Goal: Transaction & Acquisition: Purchase product/service

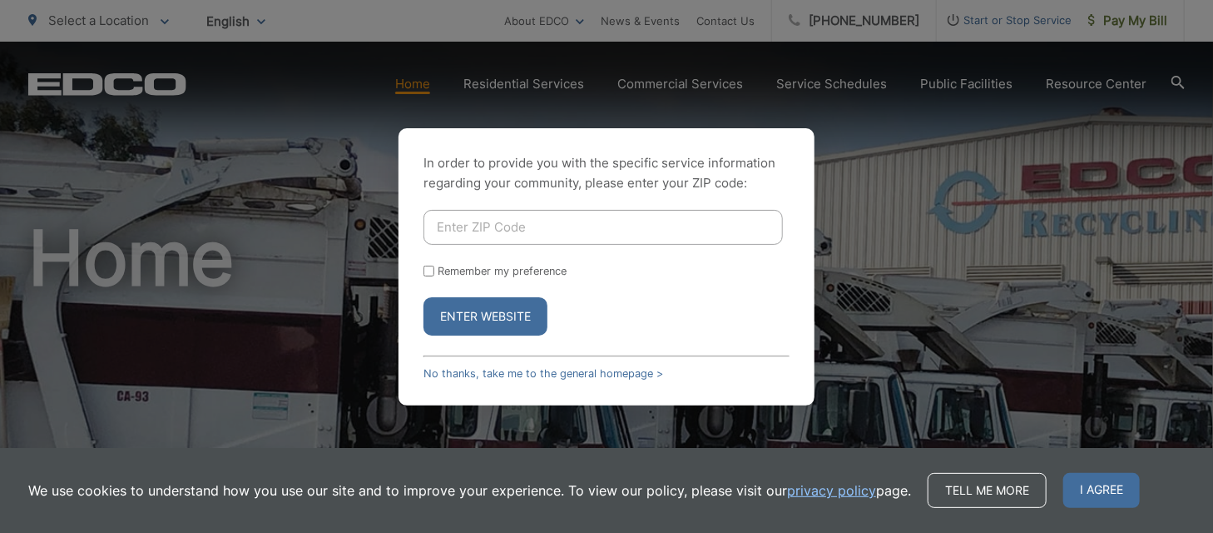
click at [758, 235] on input "Enter ZIP Code" at bounding box center [603, 227] width 359 height 35
type input "92028"
click at [424, 297] on button "Enter Website" at bounding box center [486, 316] width 124 height 38
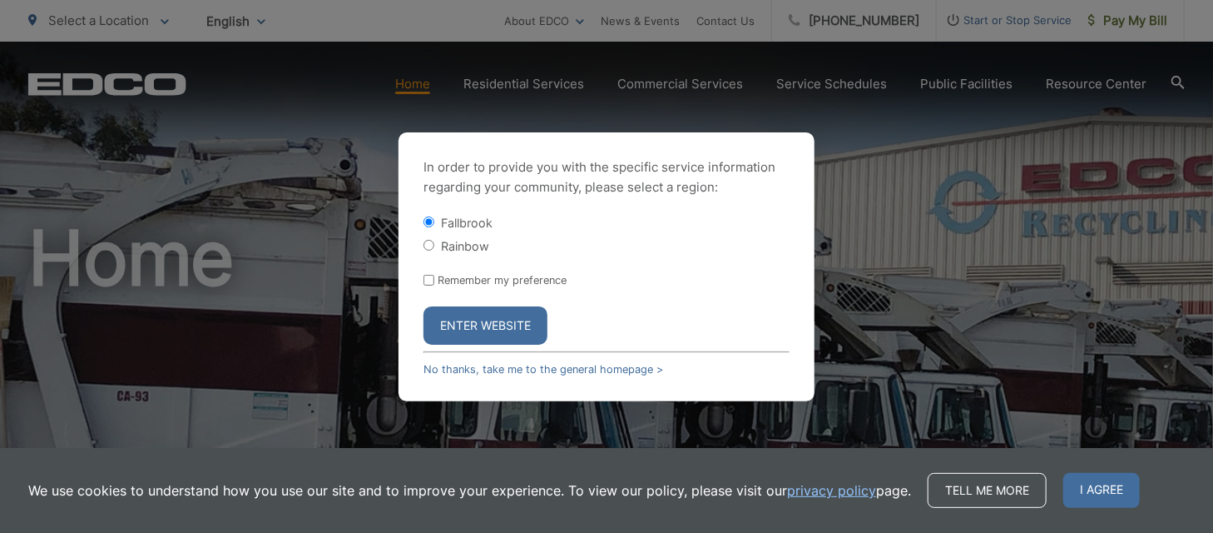
click at [424, 247] on input "Rainbow" at bounding box center [429, 245] width 11 height 11
radio input "true"
click at [518, 320] on button "Enter Website" at bounding box center [486, 325] width 124 height 38
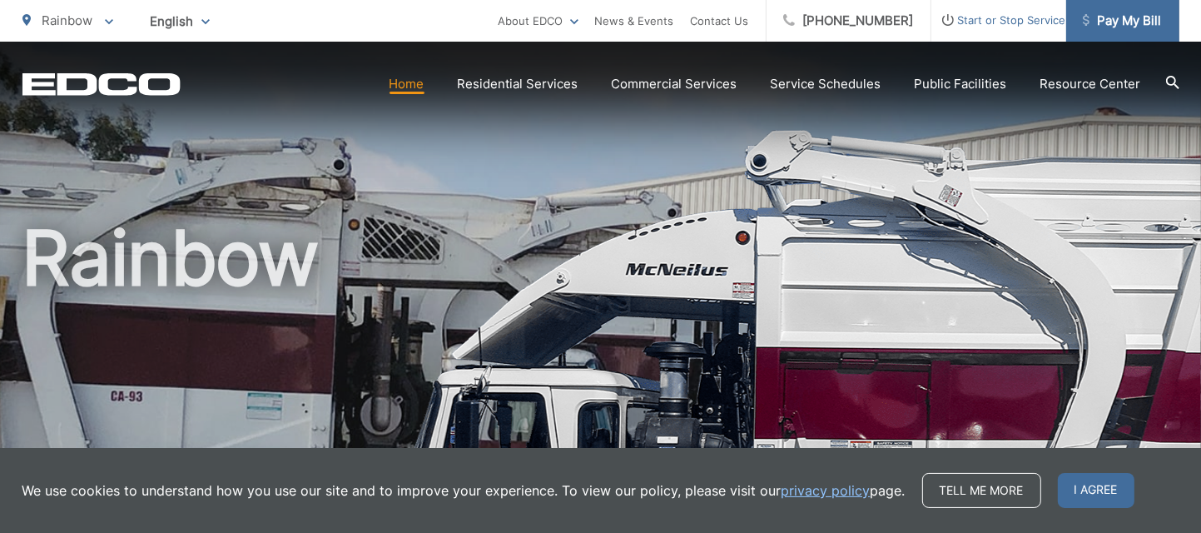
click at [1148, 13] on span "Pay My Bill" at bounding box center [1122, 21] width 79 height 20
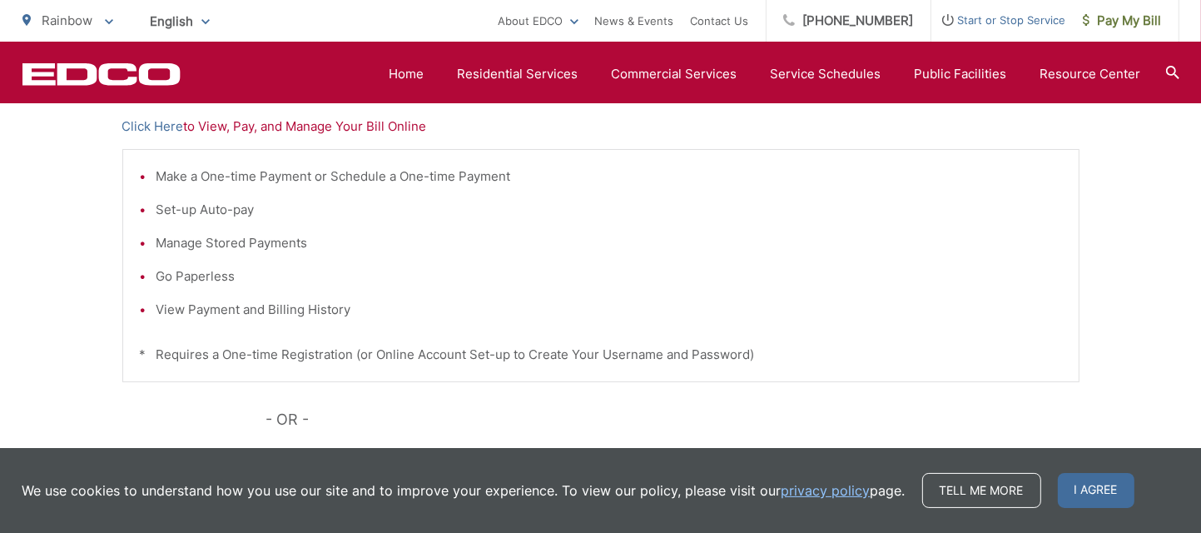
scroll to position [333, 0]
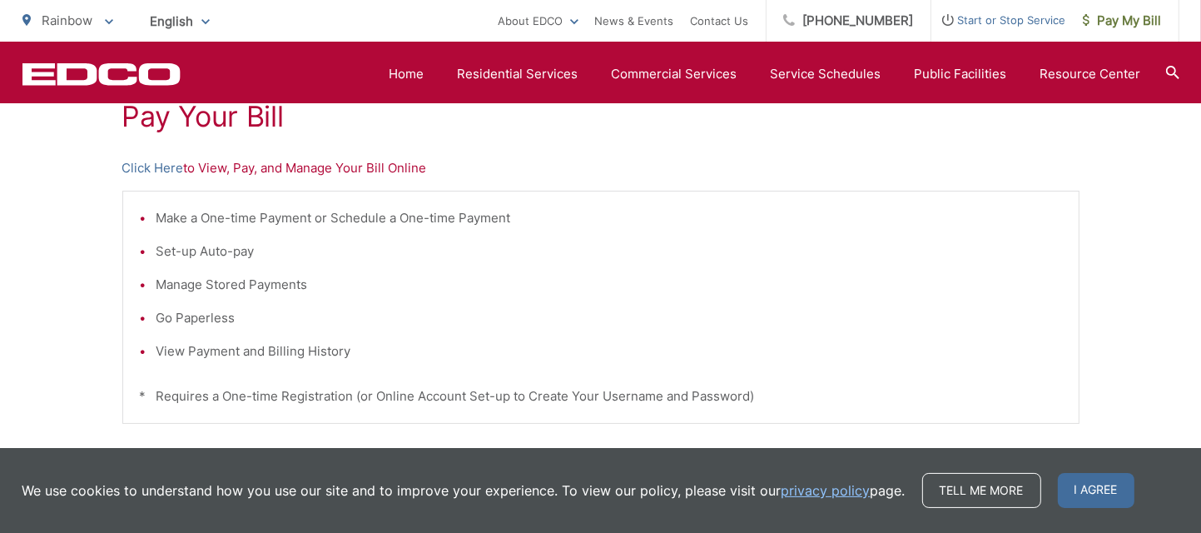
click at [384, 171] on p "Click Here to View, Pay, and Manage Your Bill Online" at bounding box center [600, 168] width 957 height 20
click at [169, 171] on link "Click Here" at bounding box center [153, 168] width 62 height 20
